Goal: Information Seeking & Learning: Understand process/instructions

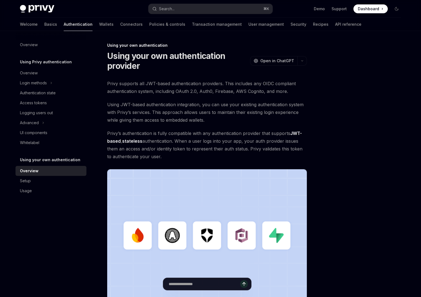
scroll to position [104, 0]
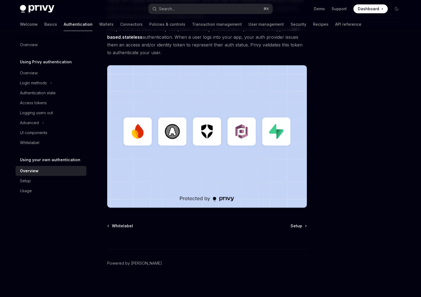
click at [294, 229] on div at bounding box center [207, 239] width 200 height 20
click at [295, 227] on span "Setup" at bounding box center [296, 226] width 12 height 6
type textarea "*"
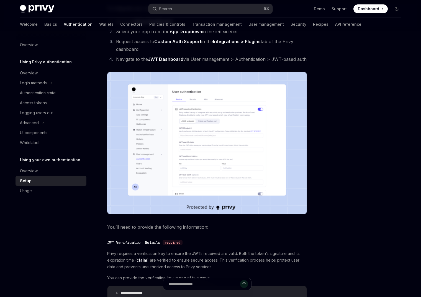
scroll to position [172, 0]
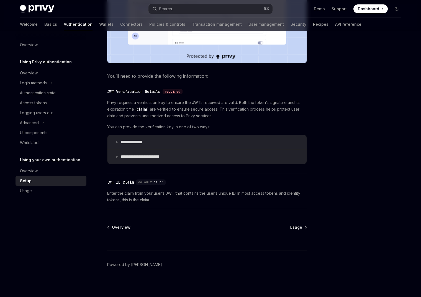
scroll to position [228, 0]
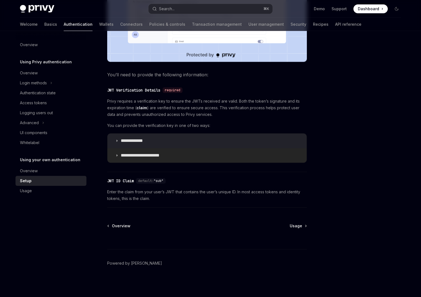
click at [157, 152] on summary "**********" at bounding box center [206, 155] width 199 height 14
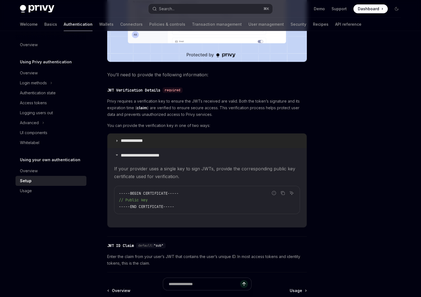
click at [157, 145] on summary "**********" at bounding box center [206, 141] width 199 height 14
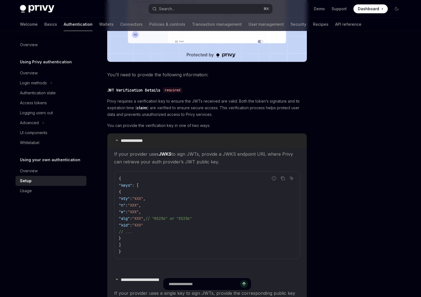
click at [157, 145] on summary "**********" at bounding box center [206, 141] width 199 height 14
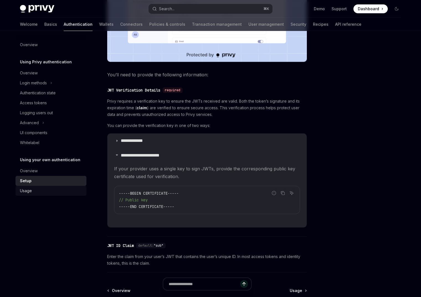
click at [41, 191] on div "Usage" at bounding box center [51, 191] width 63 height 7
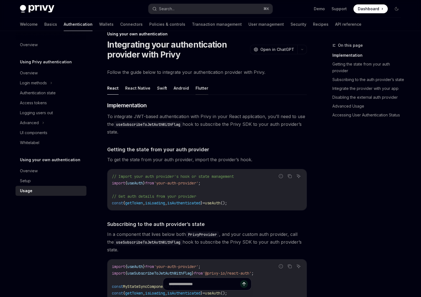
scroll to position [16, 0]
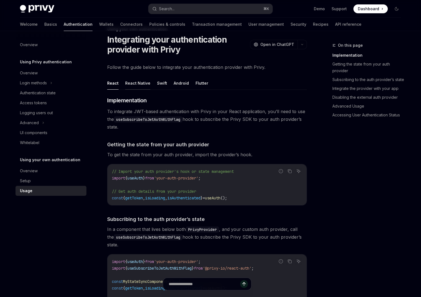
click at [140, 82] on button "React Native" at bounding box center [137, 83] width 25 height 13
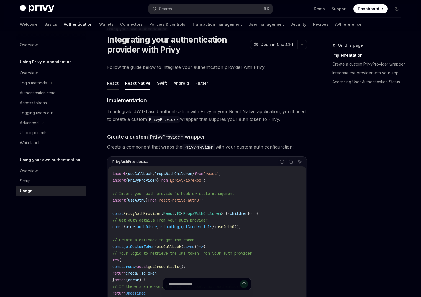
click at [111, 82] on button "React" at bounding box center [112, 83] width 11 height 13
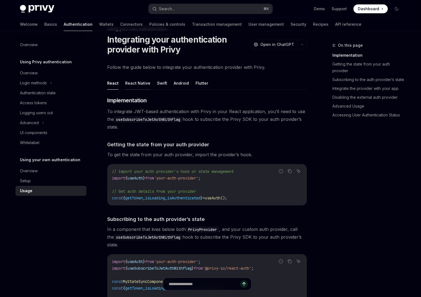
click at [131, 83] on button "React Native" at bounding box center [137, 83] width 25 height 13
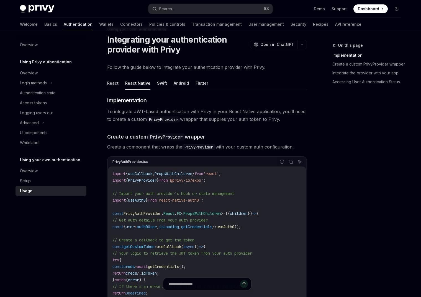
click at [119, 86] on ul "React React Native Swift Android Flutter" at bounding box center [207, 83] width 200 height 13
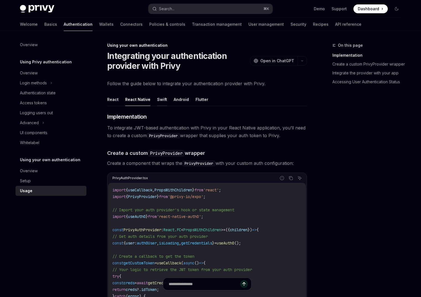
click at [163, 98] on button "Swift" at bounding box center [162, 99] width 10 height 13
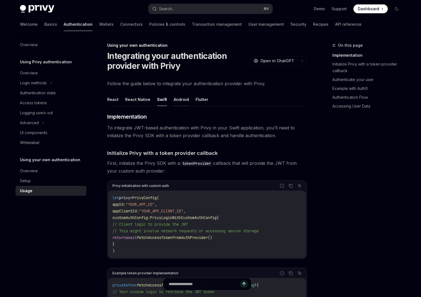
click at [177, 99] on button "Android" at bounding box center [181, 99] width 15 height 13
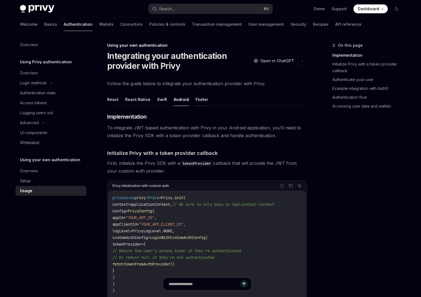
click at [195, 97] on button "Flutter" at bounding box center [201, 99] width 13 height 13
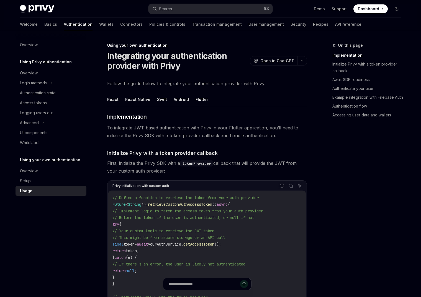
click at [174, 100] on button "Android" at bounding box center [181, 99] width 15 height 13
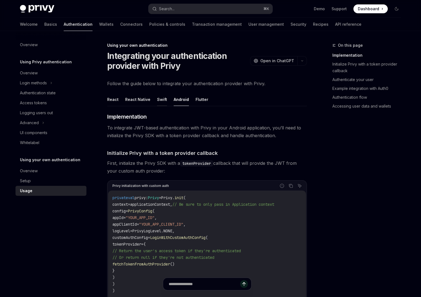
click at [159, 100] on button "Swift" at bounding box center [162, 99] width 10 height 13
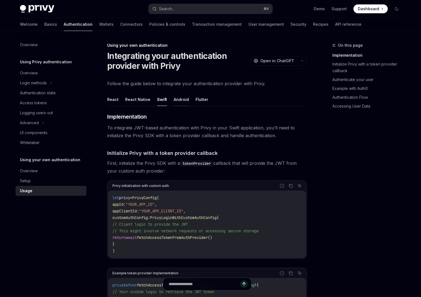
click at [183, 100] on button "Android" at bounding box center [181, 99] width 15 height 13
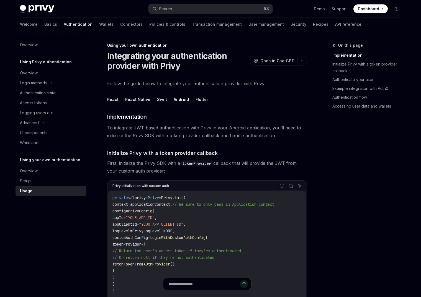
click at [138, 101] on button "React Native" at bounding box center [137, 99] width 25 height 13
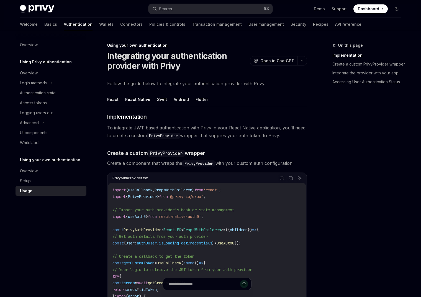
click at [166, 100] on ul "React React Native Swift Android Flutter" at bounding box center [207, 99] width 200 height 13
click at [161, 97] on button "Swift" at bounding box center [162, 99] width 10 height 13
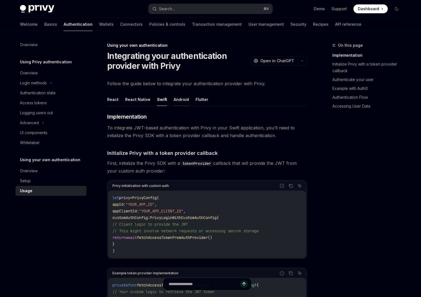
click at [180, 99] on button "Android" at bounding box center [181, 99] width 15 height 13
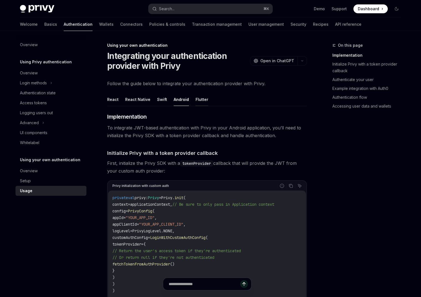
click at [198, 101] on button "Flutter" at bounding box center [201, 99] width 13 height 13
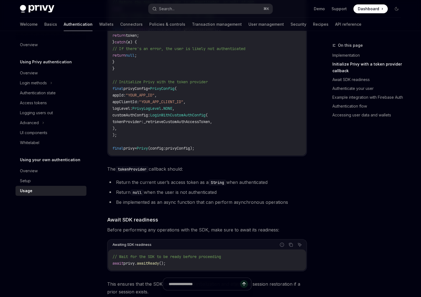
scroll to position [216, 0]
click at [132, 168] on code "tokenProvider" at bounding box center [131, 169] width 33 height 6
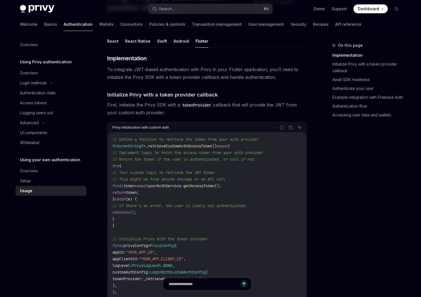
scroll to position [33, 0]
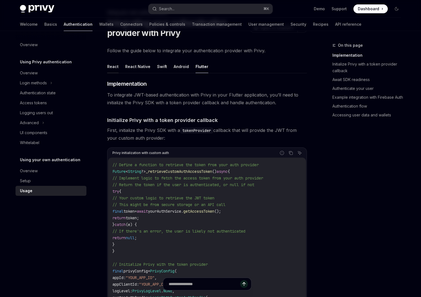
click at [117, 64] on button "React" at bounding box center [112, 66] width 11 height 13
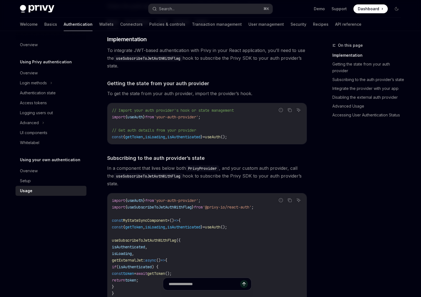
scroll to position [83, 0]
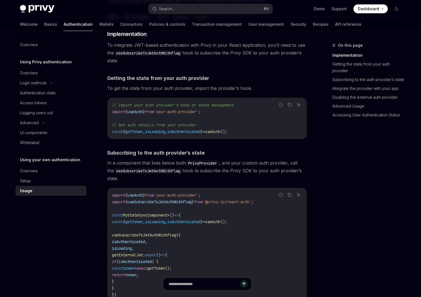
click at [135, 132] on span "getToken" at bounding box center [134, 131] width 18 height 5
click at [165, 132] on span "isLoading" at bounding box center [155, 131] width 20 height 5
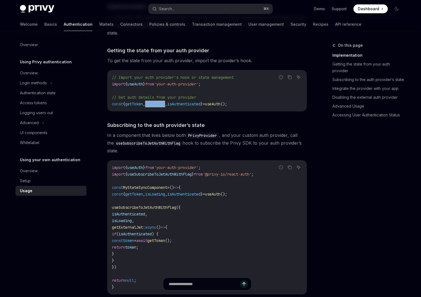
scroll to position [121, 0]
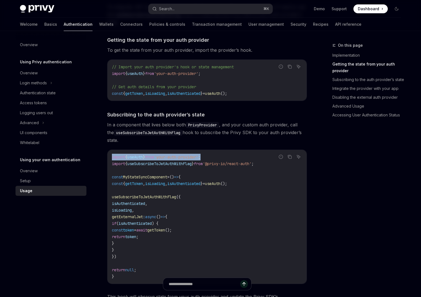
drag, startPoint x: 235, startPoint y: 160, endPoint x: 110, endPoint y: 158, distance: 124.3
click at [110, 158] on div "import { useAuth } from 'your-auth-provider' ; import { useSubscribeToJwtAuthWi…" at bounding box center [206, 217] width 199 height 134
drag, startPoint x: 276, startPoint y: 163, endPoint x: 144, endPoint y: 166, distance: 132.4
click at [144, 166] on div "Report incorrect code Copy Ask AI import { useAuth } from 'your-auth-provider' …" at bounding box center [207, 217] width 200 height 135
click at [144, 166] on span "useSubscribeToJwtAuthWithFlag" at bounding box center [159, 163] width 64 height 5
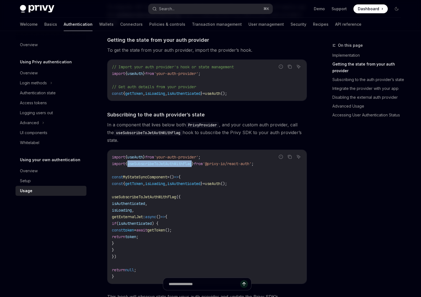
click at [144, 166] on span "useSubscribeToJwtAuthWithFlag" at bounding box center [159, 163] width 64 height 5
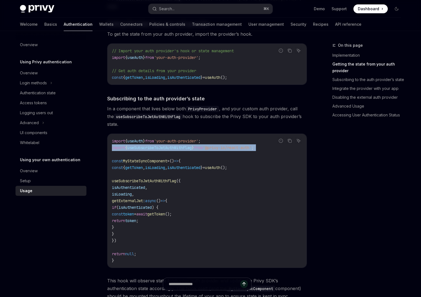
scroll to position [141, 0]
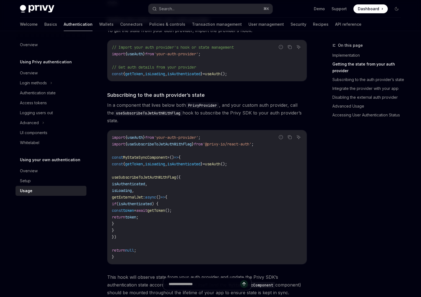
click at [173, 179] on span "useSubscribeToJwtAuthWithFlag" at bounding box center [144, 177] width 64 height 5
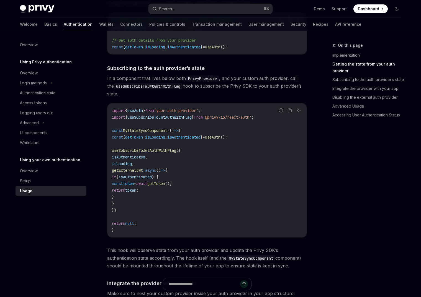
scroll to position [172, 0]
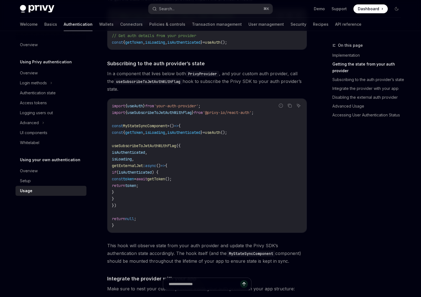
click at [145, 150] on span "isAuthenticated" at bounding box center [128, 152] width 33 height 5
click at [132, 157] on span "isLoading" at bounding box center [122, 159] width 20 height 5
click at [143, 168] on span "getExternalJwt" at bounding box center [127, 165] width 31 height 5
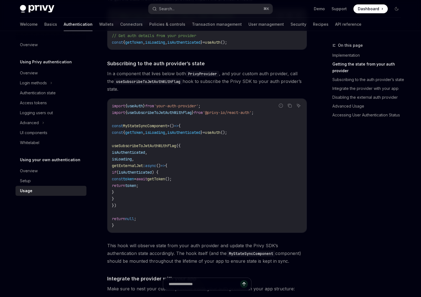
click at [143, 168] on span "getExternalJwt" at bounding box center [127, 165] width 31 height 5
click at [135, 197] on code "import { useAuth } from 'your-auth-provider' ; import { useSubscribeToJwtAuthWi…" at bounding box center [207, 166] width 190 height 126
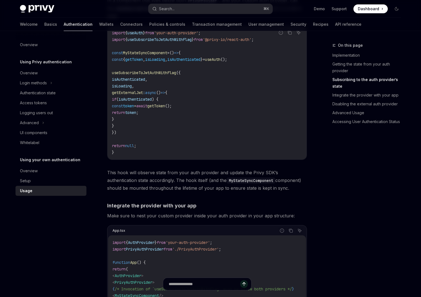
scroll to position [258, 0]
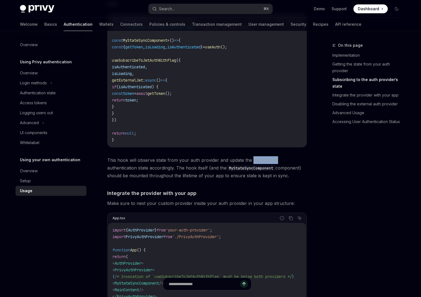
drag, startPoint x: 274, startPoint y: 160, endPoint x: 251, endPoint y: 160, distance: 22.7
click at [251, 160] on span "This hook will observe state from your auth provider and update the Privy SDK’s…" at bounding box center [207, 167] width 200 height 23
drag, startPoint x: 146, startPoint y: 167, endPoint x: 289, endPoint y: 174, distance: 142.5
click at [289, 174] on span "This hook will observe state from your auth provider and update the Privy SDK’s…" at bounding box center [207, 167] width 200 height 23
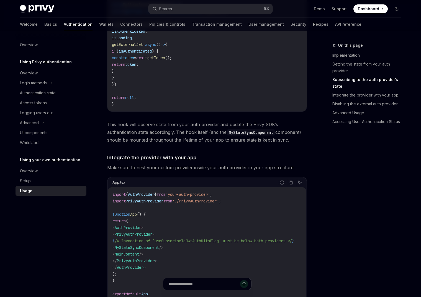
scroll to position [296, 0]
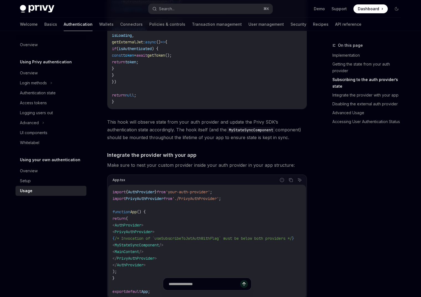
drag, startPoint x: 277, startPoint y: 138, endPoint x: 108, endPoint y: 121, distance: 169.8
click at [108, 121] on span "This hook will observe state from your auth provider and update the Privy SDK’s…" at bounding box center [207, 129] width 200 height 23
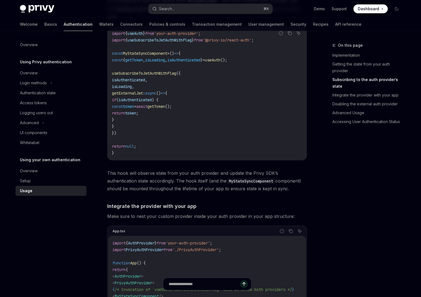
scroll to position [238, 0]
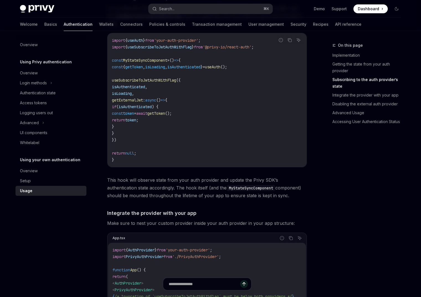
click at [165, 112] on span "getToken" at bounding box center [156, 113] width 18 height 5
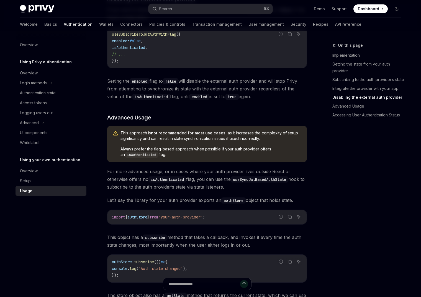
scroll to position [611, 0]
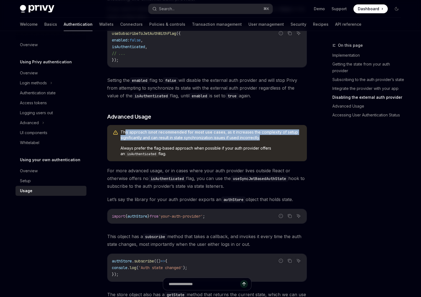
drag, startPoint x: 264, startPoint y: 141, endPoint x: 125, endPoint y: 133, distance: 139.5
click at [125, 133] on span "This approach is not recommended for most use cases , as it increases the compl…" at bounding box center [210, 135] width 181 height 11
click at [206, 140] on span "This approach is not recommended for most use cases , as it increases the compl…" at bounding box center [210, 135] width 181 height 11
drag, startPoint x: 266, startPoint y: 139, endPoint x: 122, endPoint y: 131, distance: 144.0
click at [122, 131] on div "This approach is not recommended for most use cases , as it increases the compl…" at bounding box center [207, 143] width 200 height 36
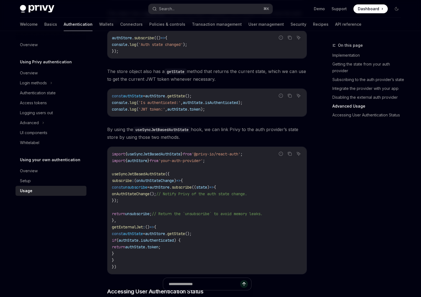
scroll to position [842, 0]
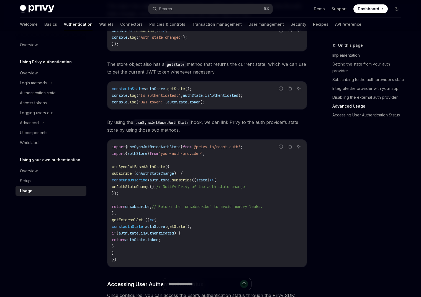
click at [148, 169] on span "useSyncJwtBasedAuthState" at bounding box center [138, 166] width 53 height 5
click at [150, 168] on span "useSyncJwtBasedAuthState" at bounding box center [138, 166] width 53 height 5
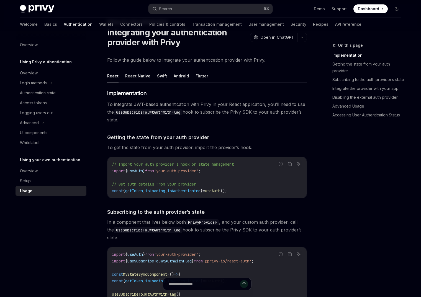
scroll to position [29, 0]
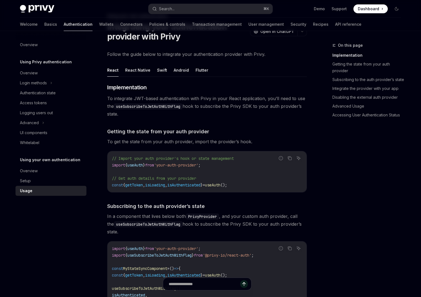
click at [161, 106] on code "useSubscribeToJwtAuthWithFlag" at bounding box center [148, 107] width 69 height 6
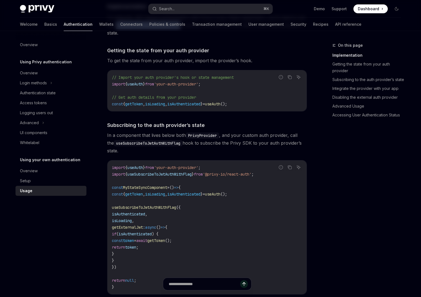
scroll to position [114, 0]
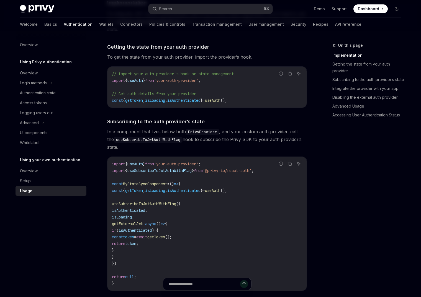
click at [163, 220] on code "import { useAuth } from 'your-auth-provider' ; import { useSubscribeToJwtAuthWi…" at bounding box center [207, 224] width 190 height 126
click at [167, 203] on span "useSubscribeToJwtAuthWithFlag" at bounding box center [144, 204] width 64 height 5
copy span "useSubscribeToJwtAuthWithFlag"
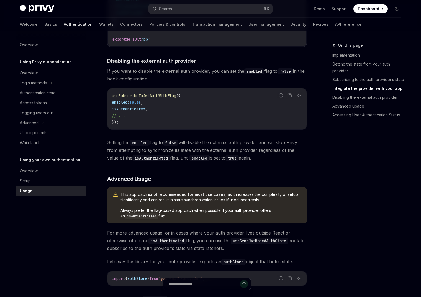
scroll to position [561, 0]
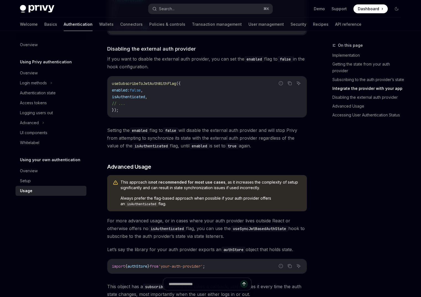
click at [187, 140] on span "Setting the enabled flag to false will disable the external auth provider and w…" at bounding box center [207, 138] width 200 height 23
click at [220, 139] on span "Setting the enabled flag to false will disable the external auth provider and w…" at bounding box center [207, 138] width 200 height 23
click at [250, 138] on span "Setting the enabled flag to false will disable the external auth provider and w…" at bounding box center [207, 138] width 200 height 23
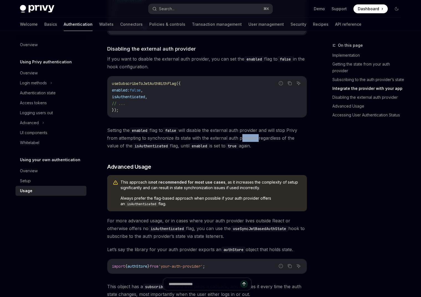
click at [250, 138] on span "Setting the enabled flag to false will disable the external auth provider and w…" at bounding box center [207, 138] width 200 height 23
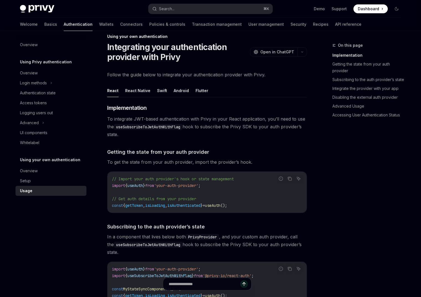
scroll to position [0, 0]
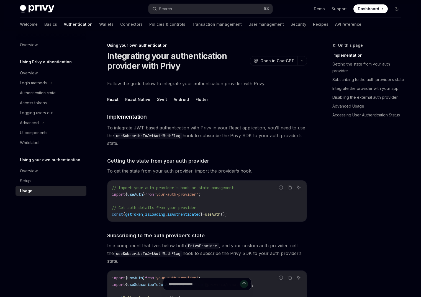
click at [145, 99] on button "React Native" at bounding box center [137, 99] width 25 height 13
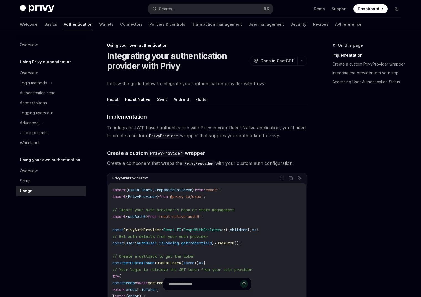
click at [112, 101] on button "React" at bounding box center [112, 99] width 11 height 13
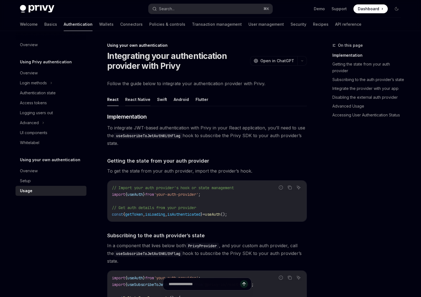
click at [138, 101] on button "React Native" at bounding box center [137, 99] width 25 height 13
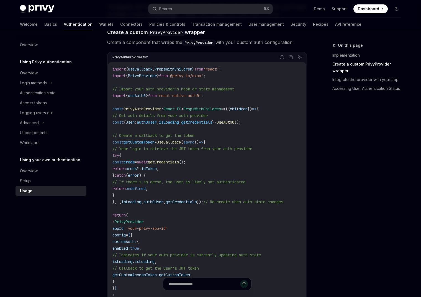
scroll to position [121, 0]
click at [143, 142] on span "getCustomToken" at bounding box center [139, 142] width 31 height 5
click at [143, 143] on span "getCustomToken" at bounding box center [139, 142] width 31 height 5
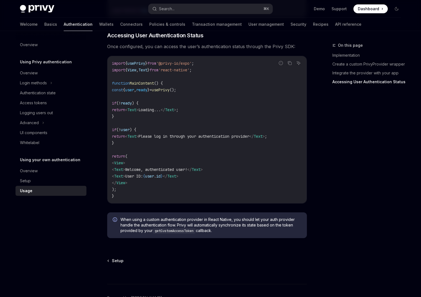
scroll to position [625, 0]
click at [335, 24] on link "API reference" at bounding box center [348, 24] width 26 height 13
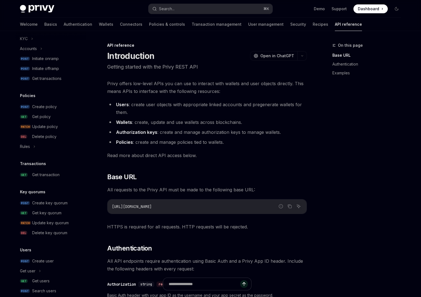
scroll to position [285, 0]
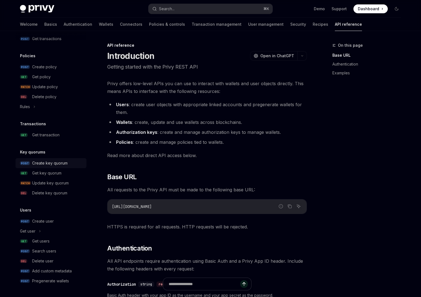
click at [66, 164] on div "Create key quorum" at bounding box center [49, 163] width 35 height 7
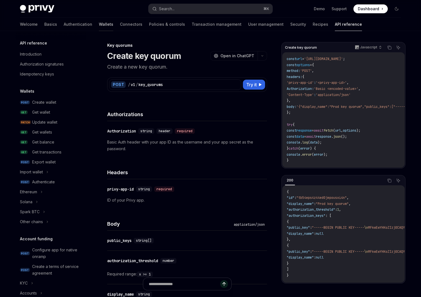
click at [99, 24] on link "Wallets" at bounding box center [106, 24] width 14 height 13
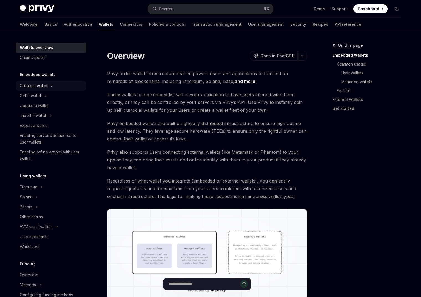
click at [51, 89] on div "Create a wallet" at bounding box center [51, 86] width 71 height 10
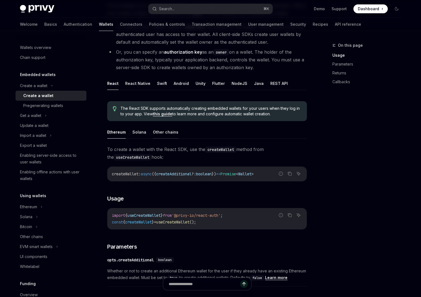
scroll to position [76, 0]
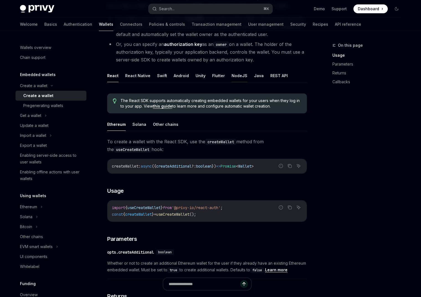
click at [238, 73] on button "NodeJS" at bounding box center [239, 75] width 16 height 13
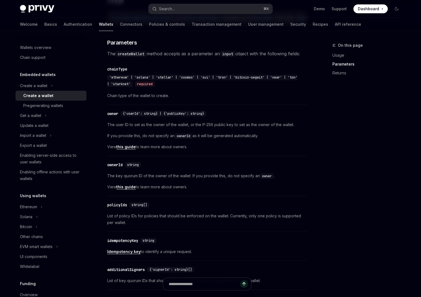
scroll to position [260, 0]
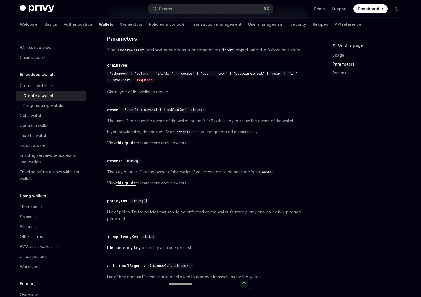
click at [298, 24] on div "Welcome Basics Authentication Wallets Connectors Policies & controls Transactio…" at bounding box center [190, 24] width 341 height 13
click at [335, 24] on link "API reference" at bounding box center [348, 24] width 26 height 13
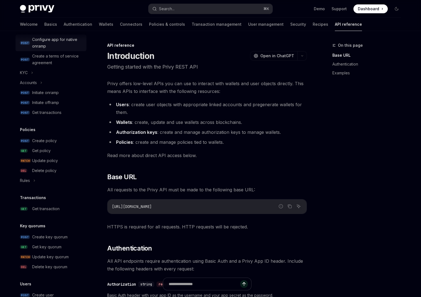
scroll to position [285, 0]
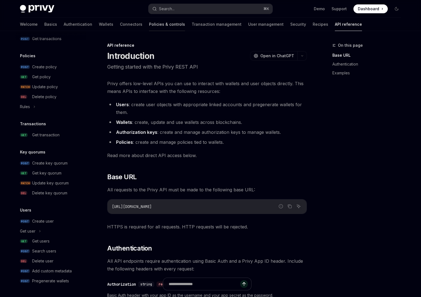
click at [149, 25] on link "Policies & controls" at bounding box center [167, 24] width 36 height 13
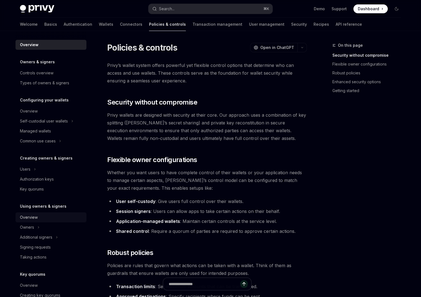
scroll to position [92, 0]
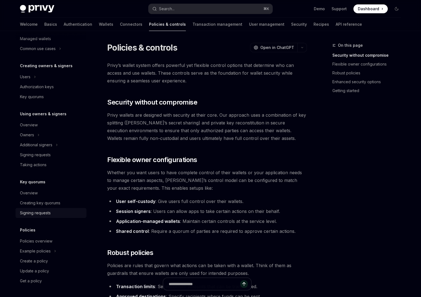
click at [50, 213] on div "Signing requests" at bounding box center [35, 213] width 31 height 7
type textarea "*"
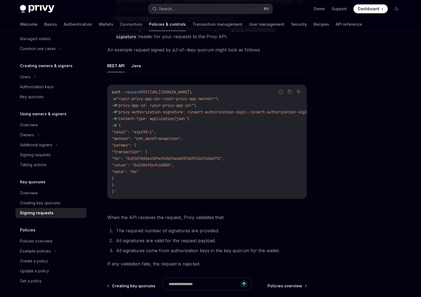
scroll to position [122, 0]
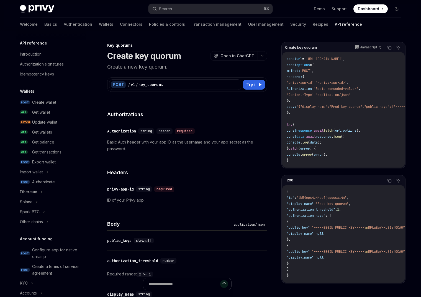
scroll to position [284, 0]
